Goal: Entertainment & Leisure: Consume media (video, audio)

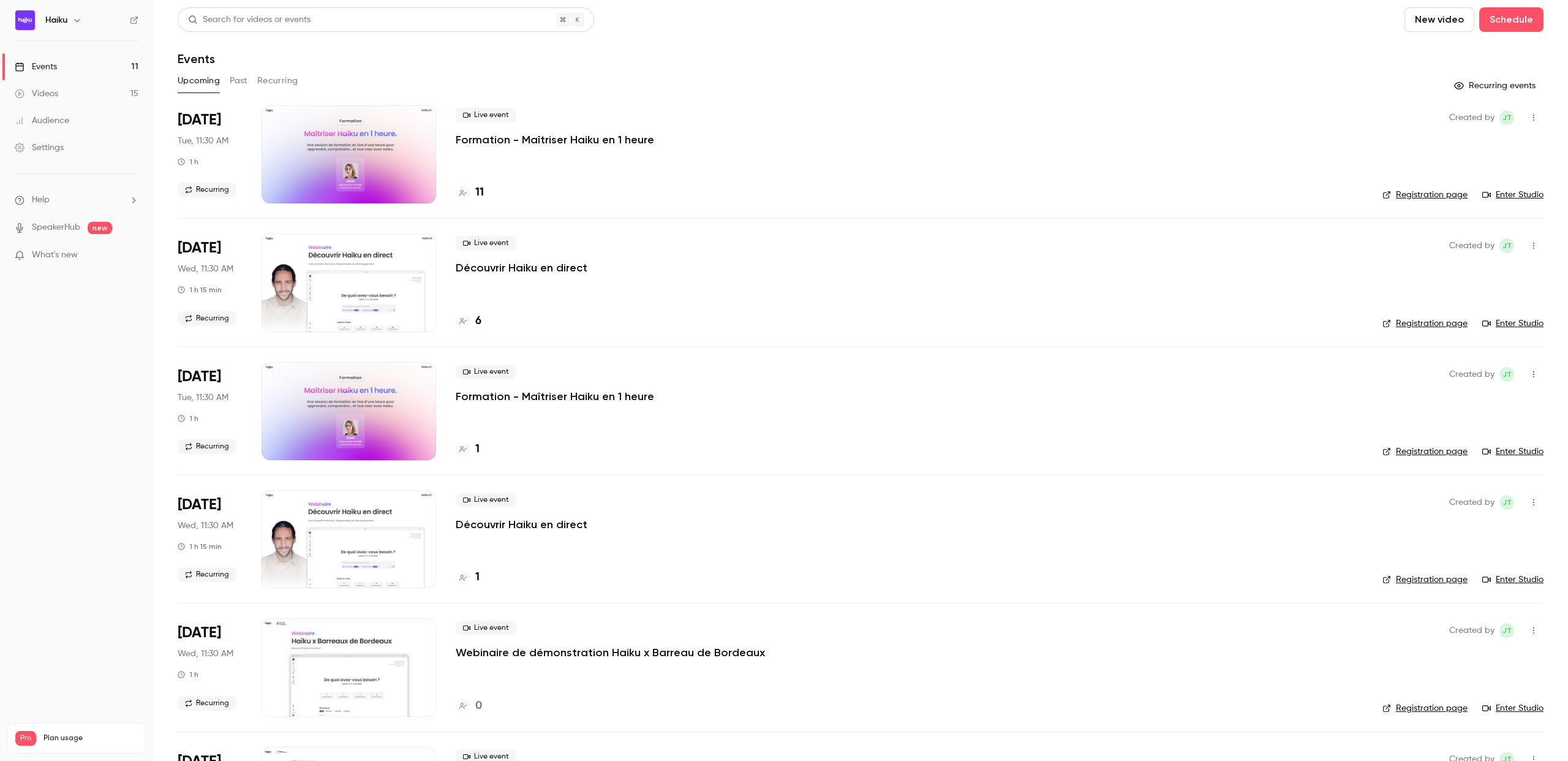
click at [56, 95] on div "Videos" at bounding box center [36, 93] width 44 height 12
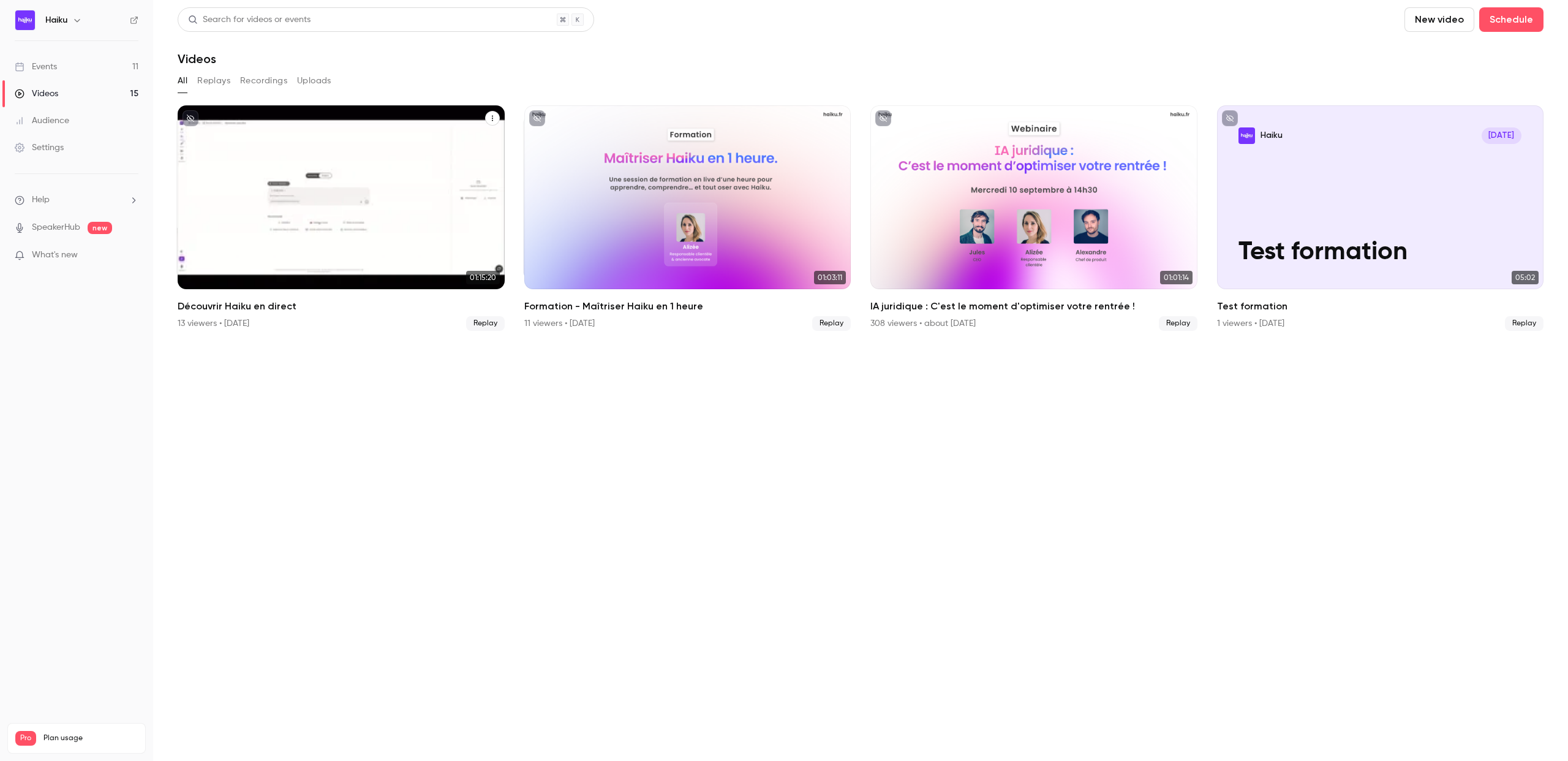
click at [494, 115] on icon "Découvrir Haiku en direct" at bounding box center [493, 118] width 7 height 7
click at [439, 149] on div "Share" at bounding box center [443, 146] width 93 height 12
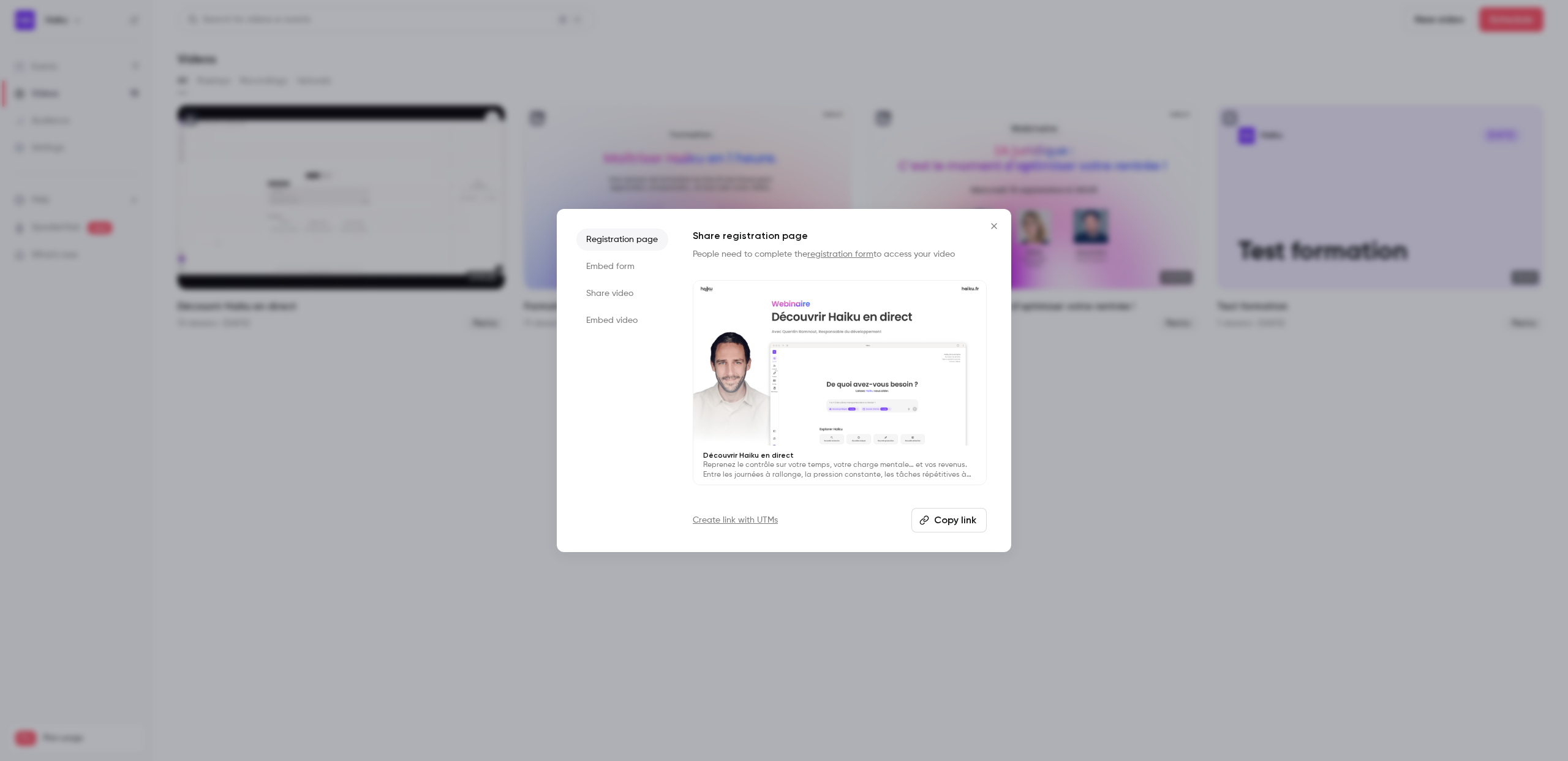
click at [953, 526] on button "Copy link" at bounding box center [948, 519] width 75 height 25
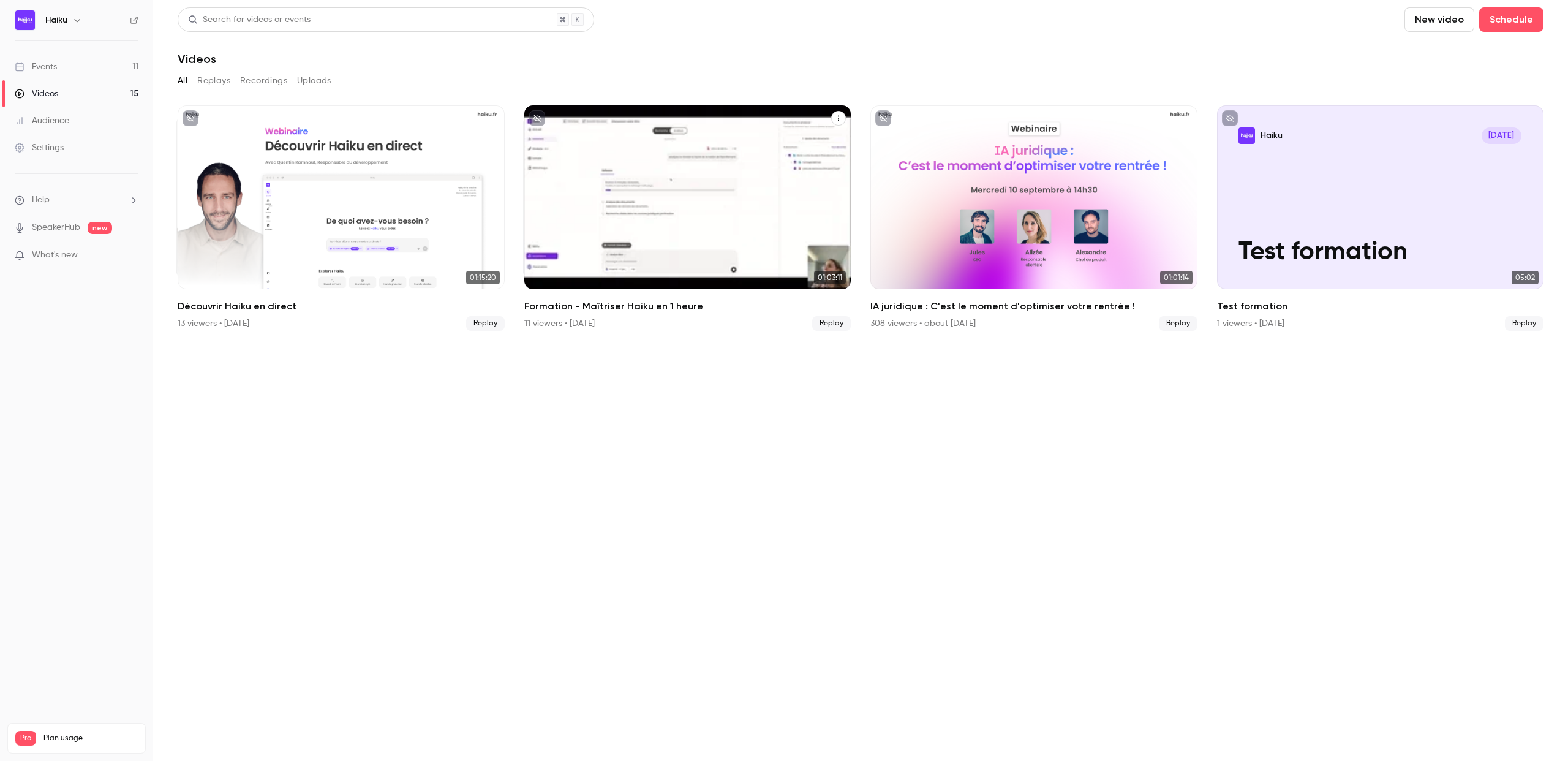
click at [835, 116] on icon "Formation - Maîtriser Haiku en 1 heure" at bounding box center [838, 118] width 7 height 7
click at [799, 145] on div "Share" at bounding box center [788, 146] width 93 height 12
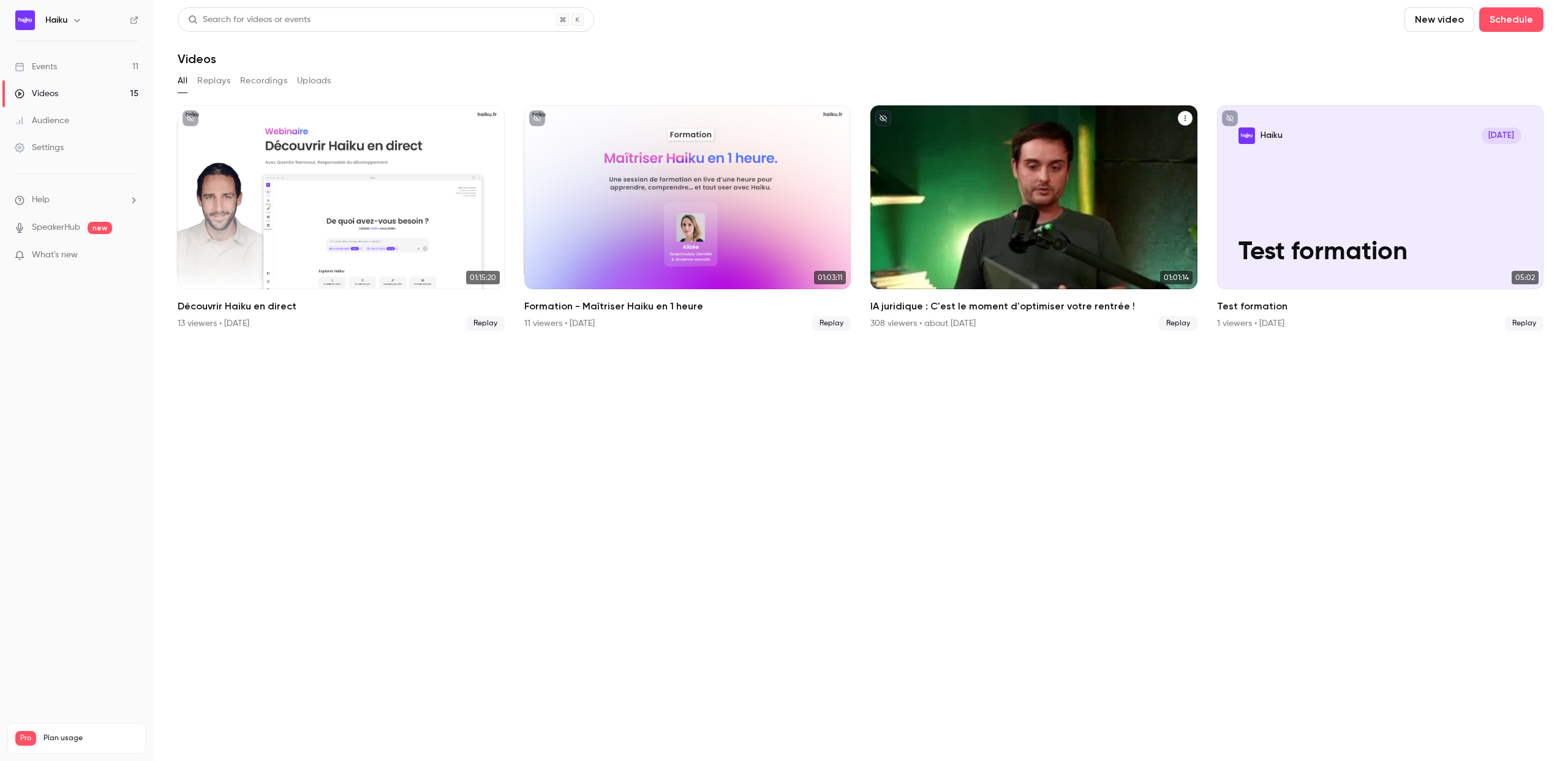
click at [1187, 120] on icon "IA juridique : C'est le moment d'optimiser votre rentrée !" at bounding box center [1184, 118] width 7 height 7
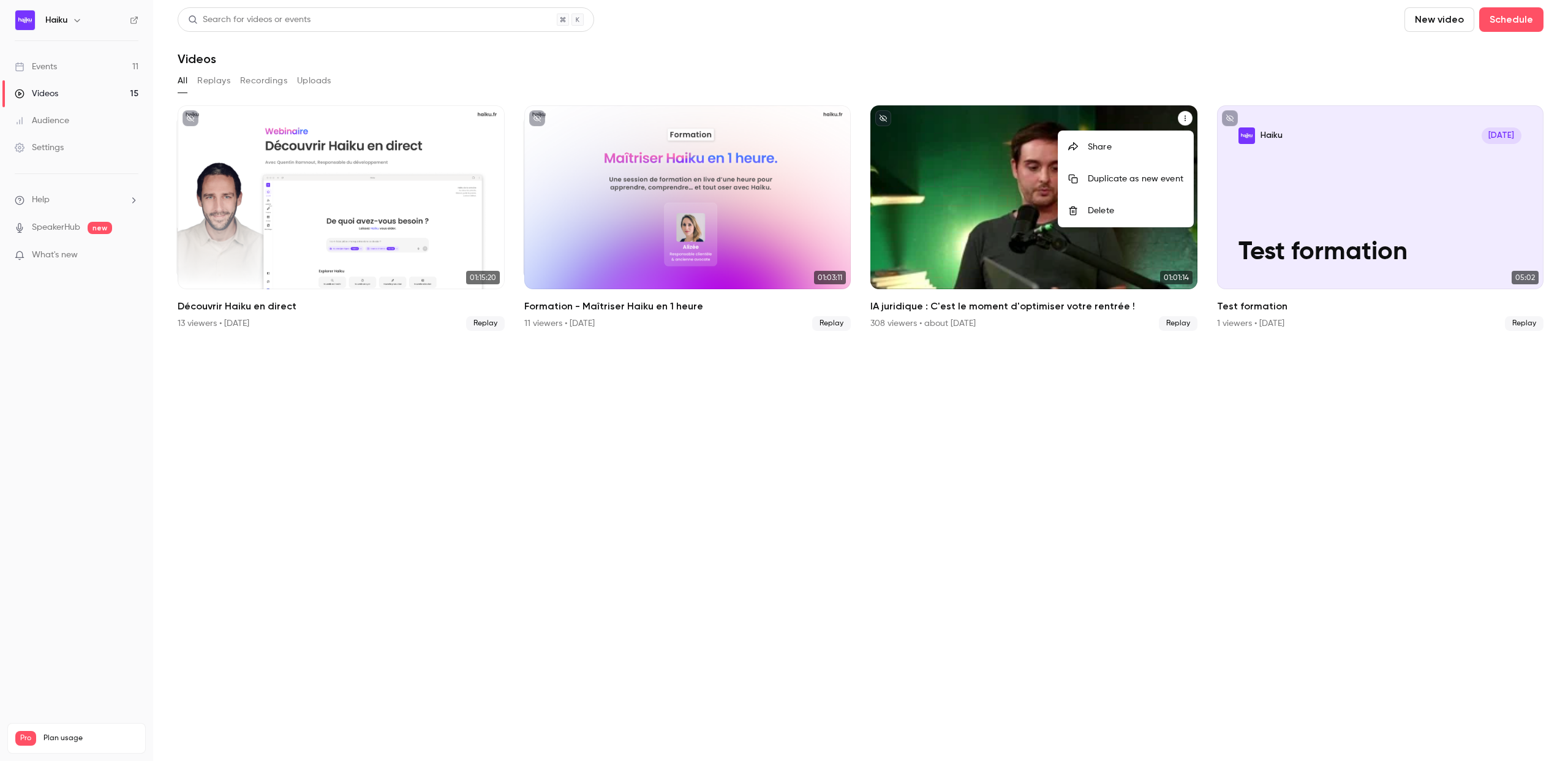
click at [1108, 145] on div "Share" at bounding box center [1134, 146] width 95 height 12
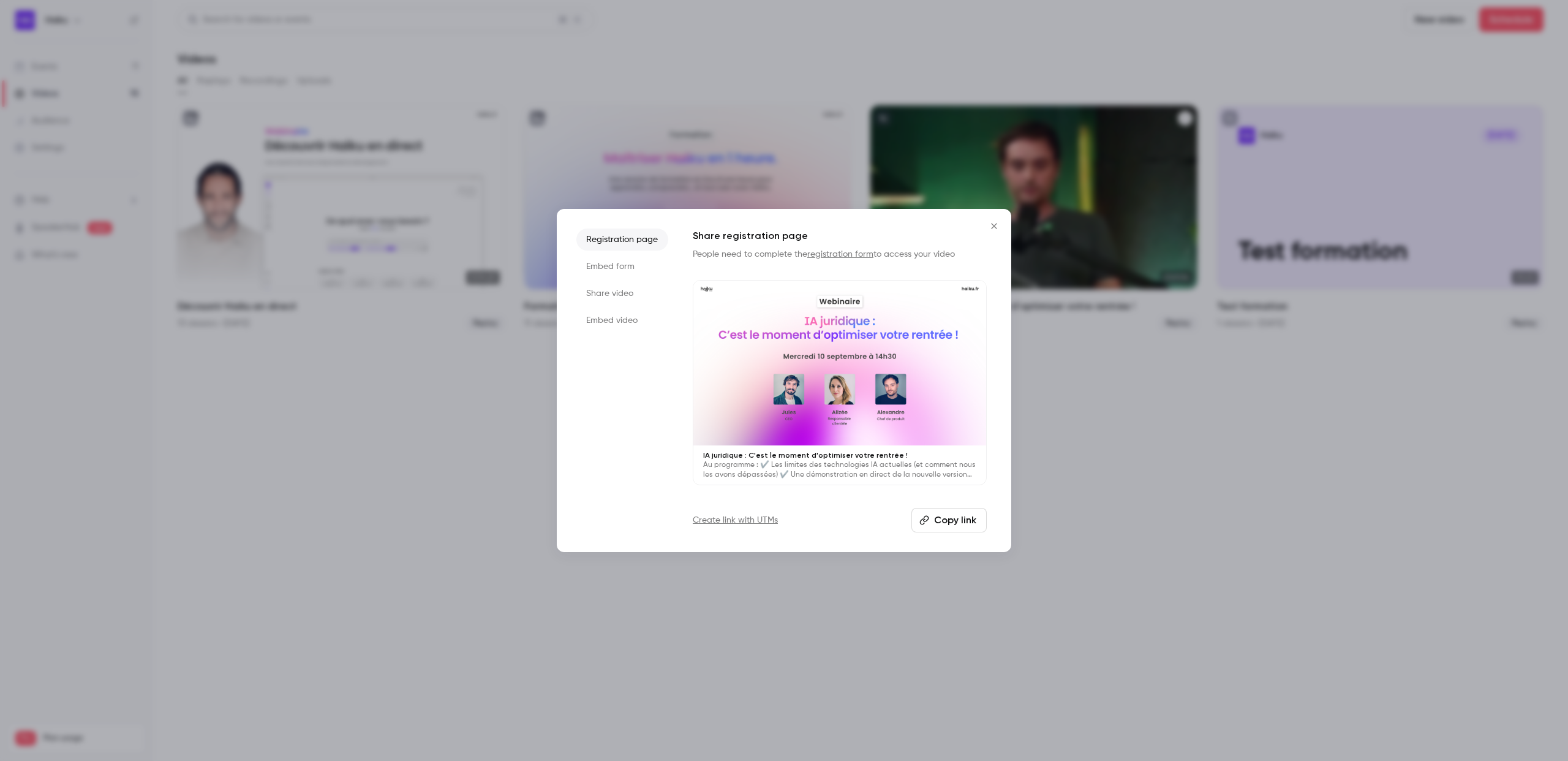
click at [954, 517] on button "Copy link" at bounding box center [948, 519] width 75 height 25
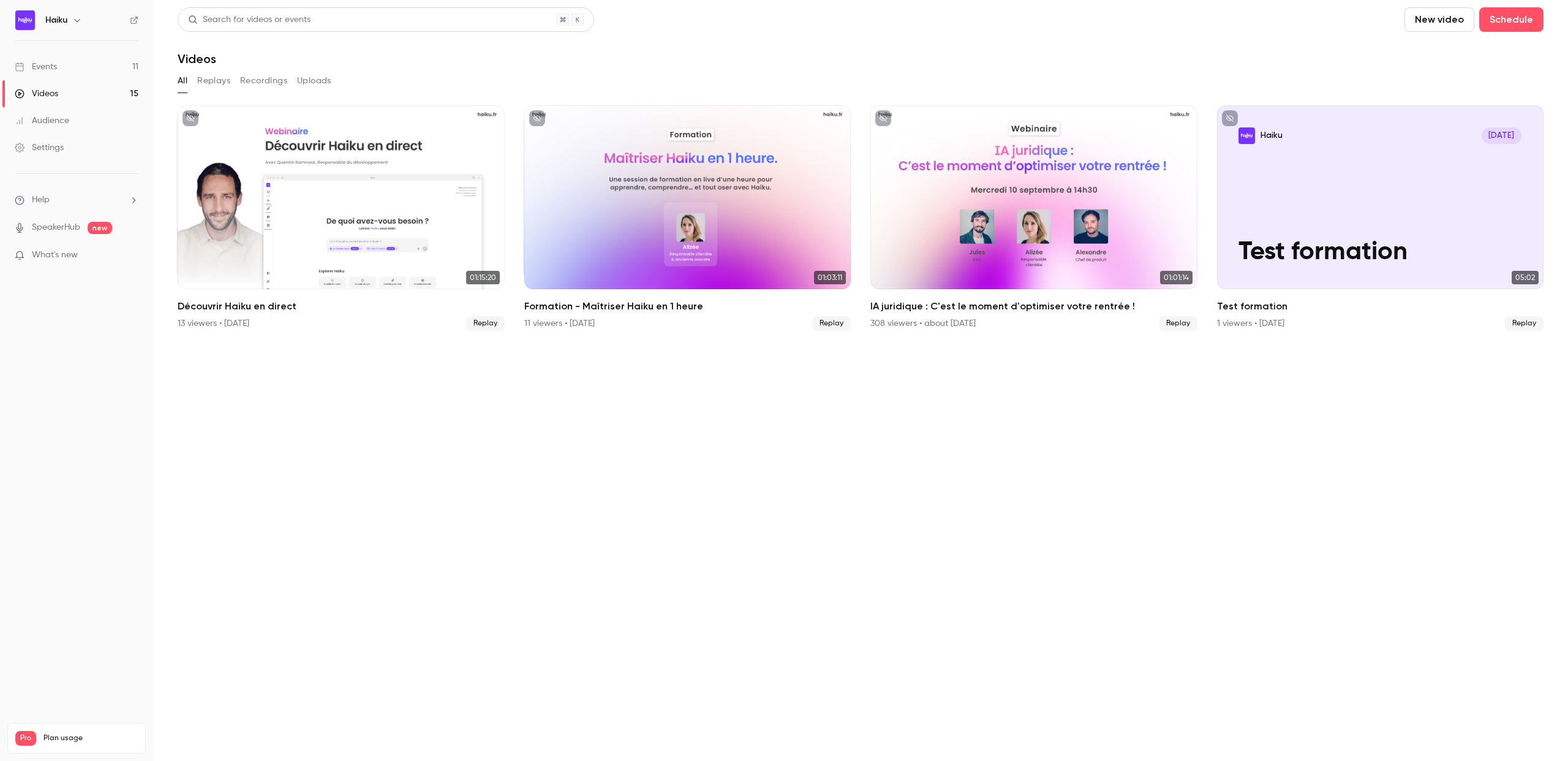
click at [1368, 225] on div "Haiku [DATE] Test formation" at bounding box center [1381, 197] width 327 height 184
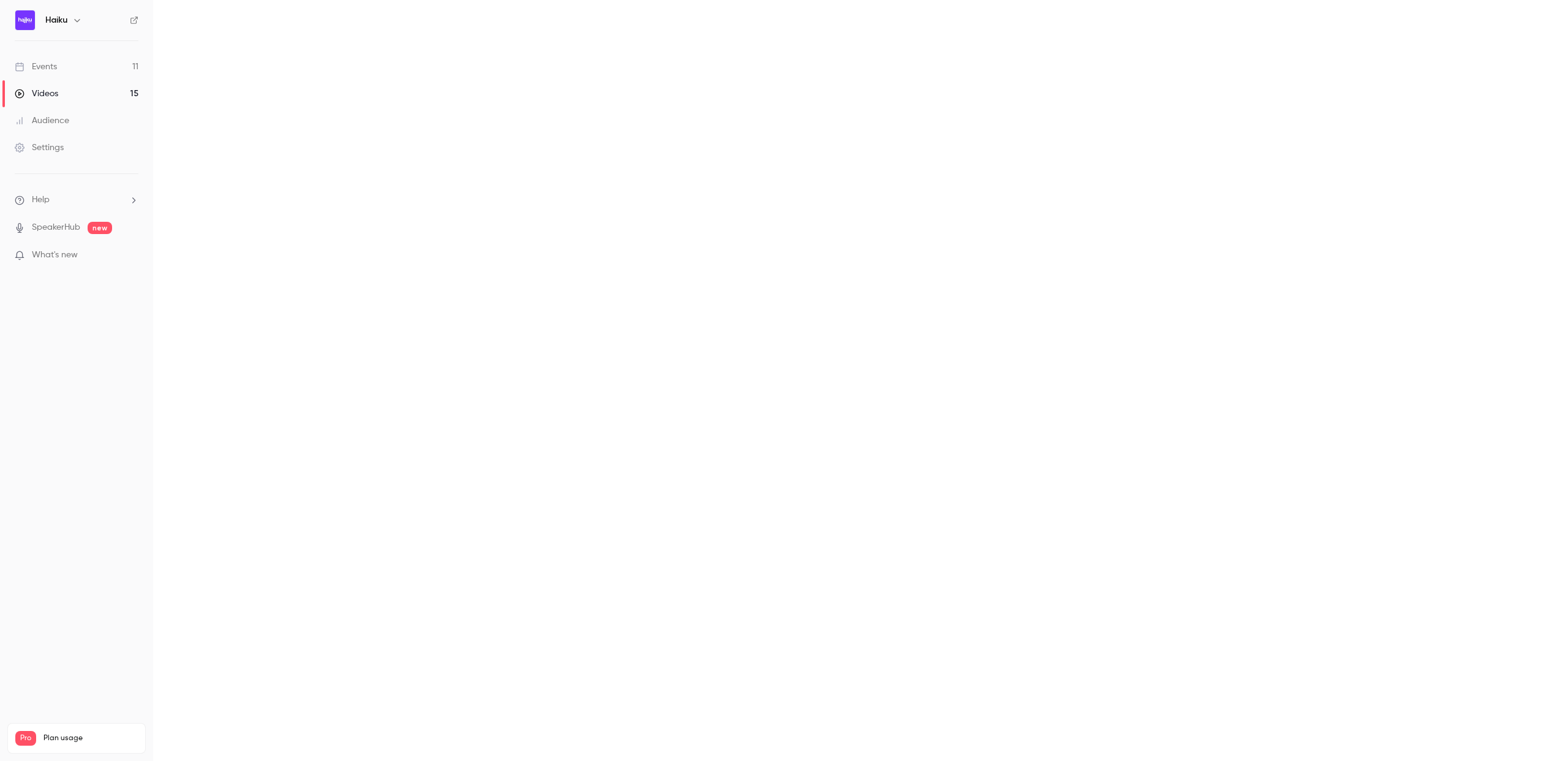
click at [1368, 225] on main at bounding box center [860, 380] width 1414 height 761
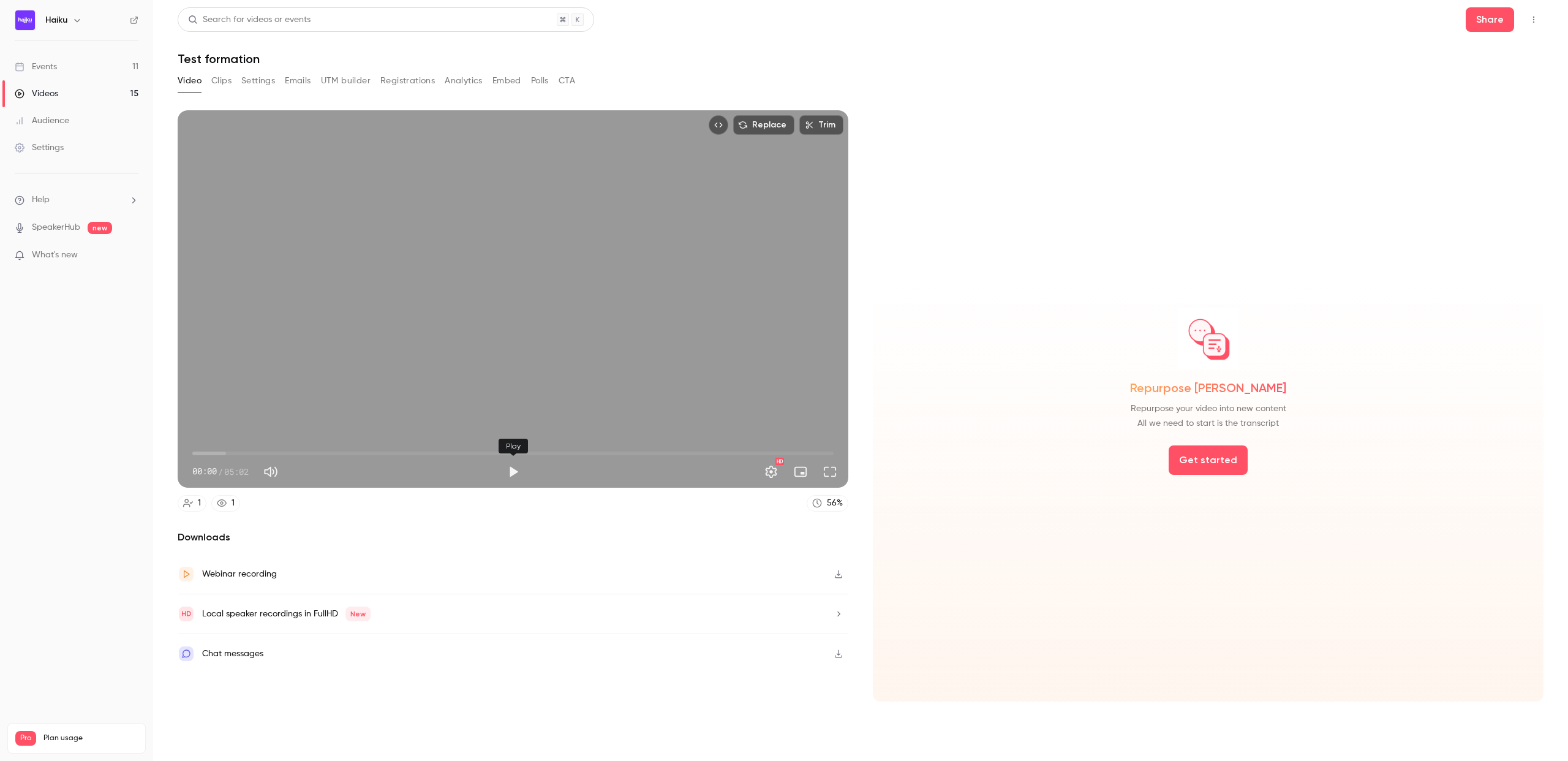
click at [517, 469] on button "Play" at bounding box center [513, 471] width 25 height 25
click at [238, 451] on span "00:06" at bounding box center [513, 454] width 641 height 20
click at [312, 451] on span "00:22" at bounding box center [513, 454] width 641 height 20
click at [369, 454] on span "00:57" at bounding box center [513, 454] width 641 height 20
click at [407, 452] on span "01:24" at bounding box center [513, 454] width 641 height 20
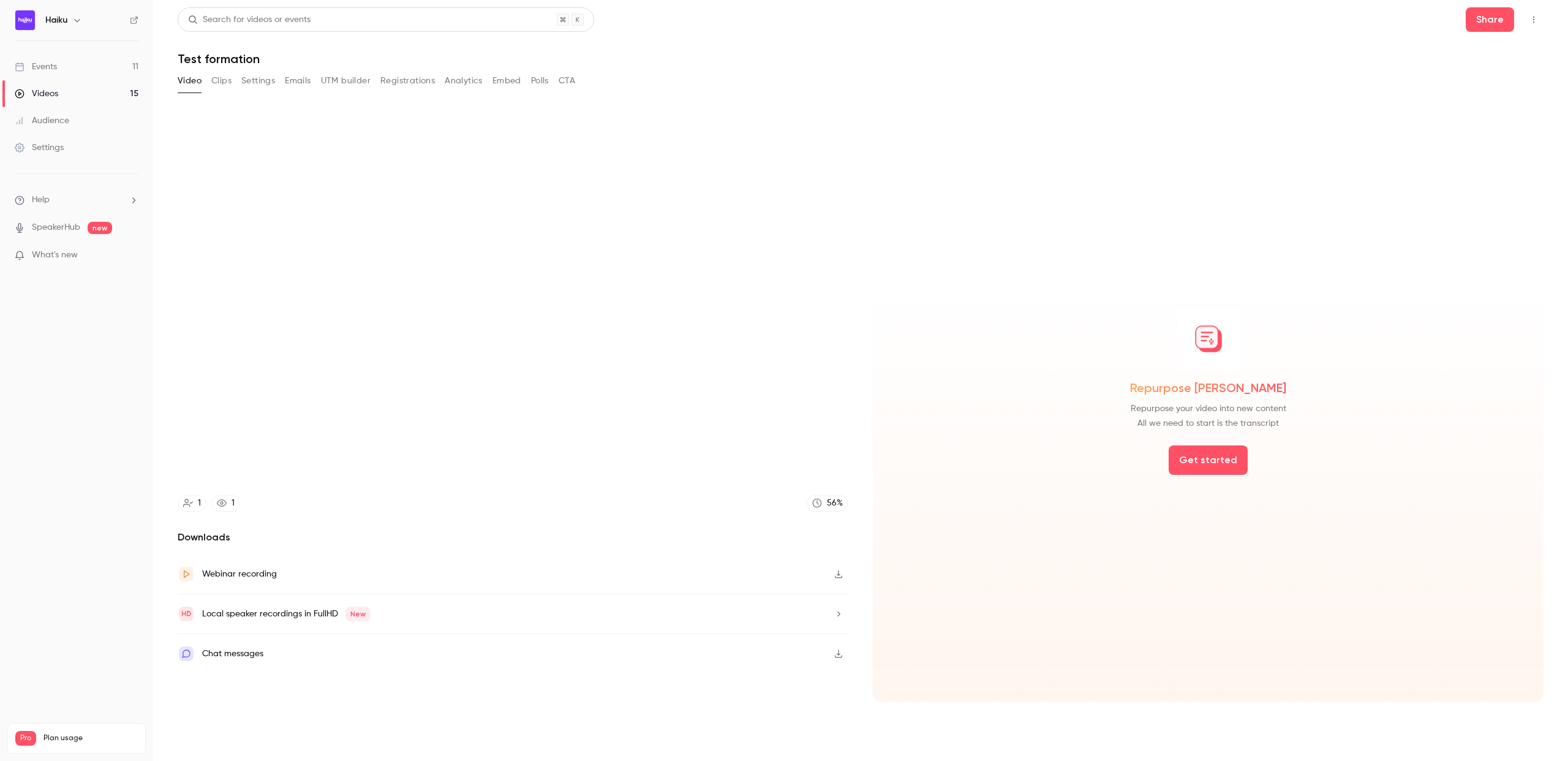
type input "***"
